Goal: Complete application form

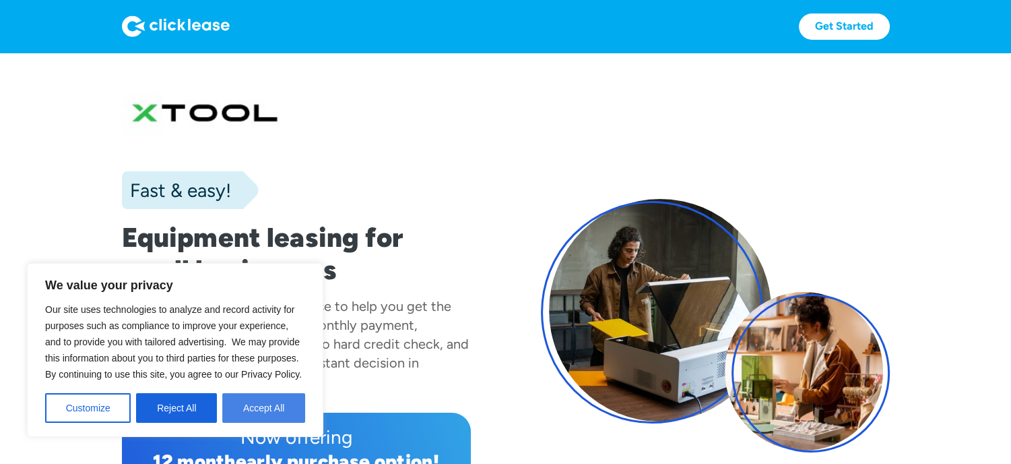
click at [251, 412] on button "Accept All" at bounding box center [263, 408] width 83 height 30
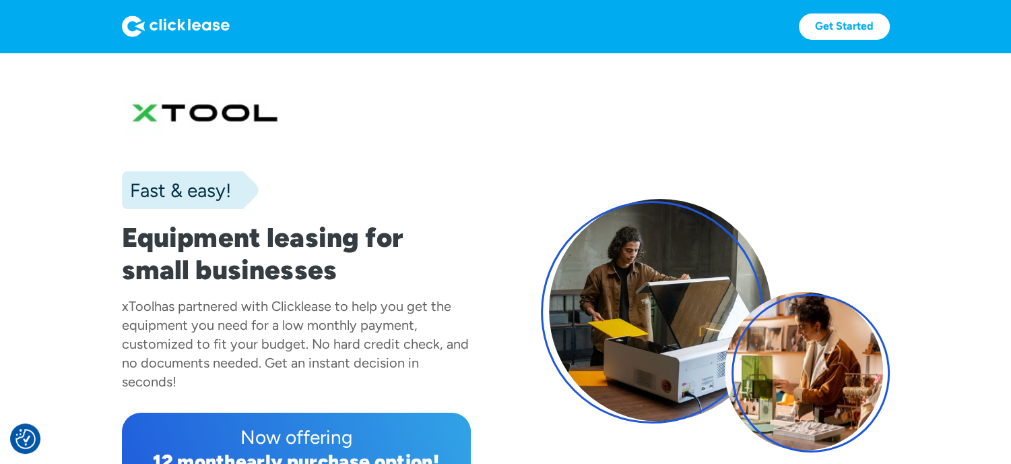
click at [286, 440] on div "Now offering" at bounding box center [296, 436] width 327 height 27
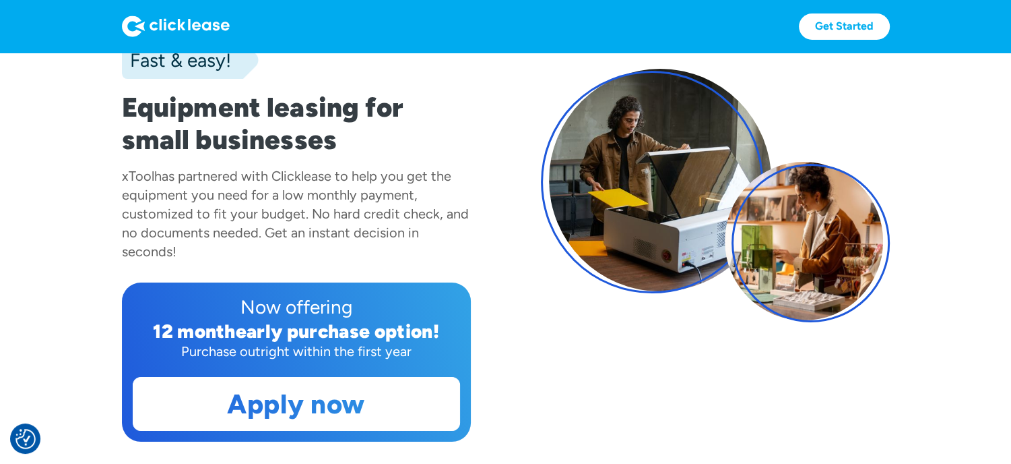
scroll to position [132, 0]
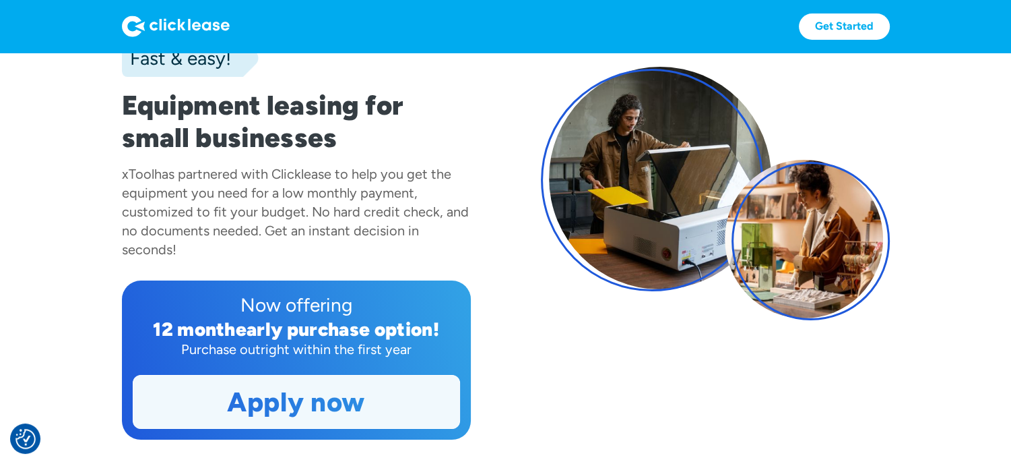
click at [371, 400] on link "Apply now" at bounding box center [296, 401] width 326 height 53
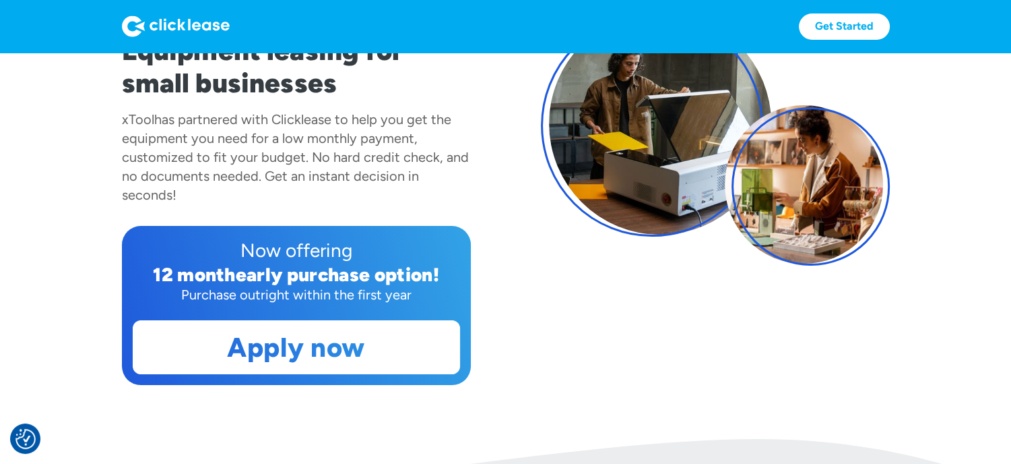
scroll to position [199, 0]
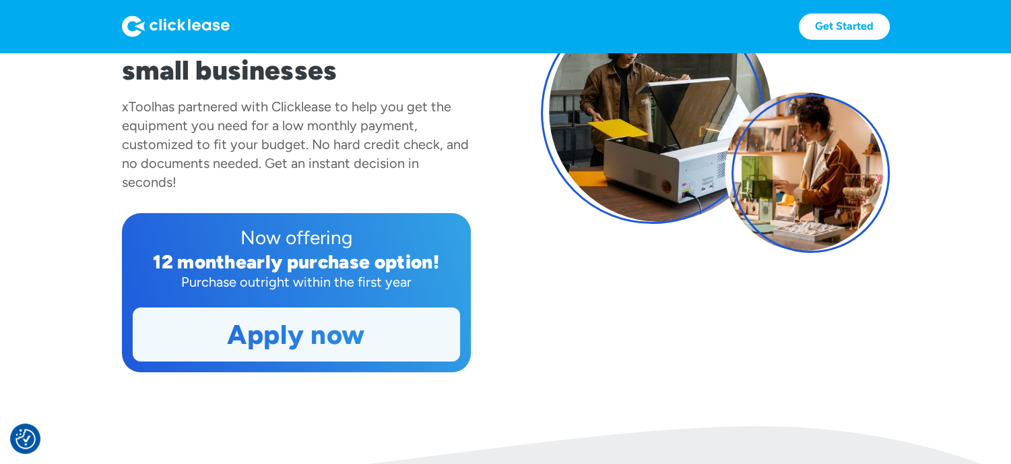
click at [245, 339] on link "Apply now" at bounding box center [296, 334] width 326 height 53
